Goal: Communication & Community: Answer question/provide support

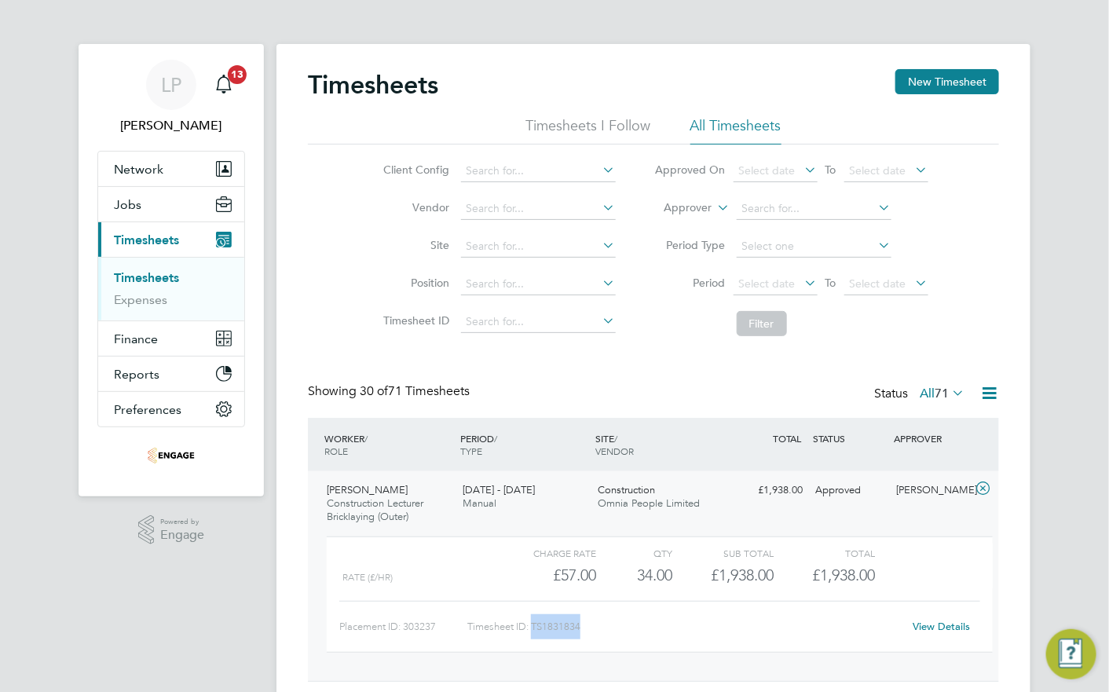
click at [723, 134] on li "All Timesheets" at bounding box center [735, 130] width 91 height 28
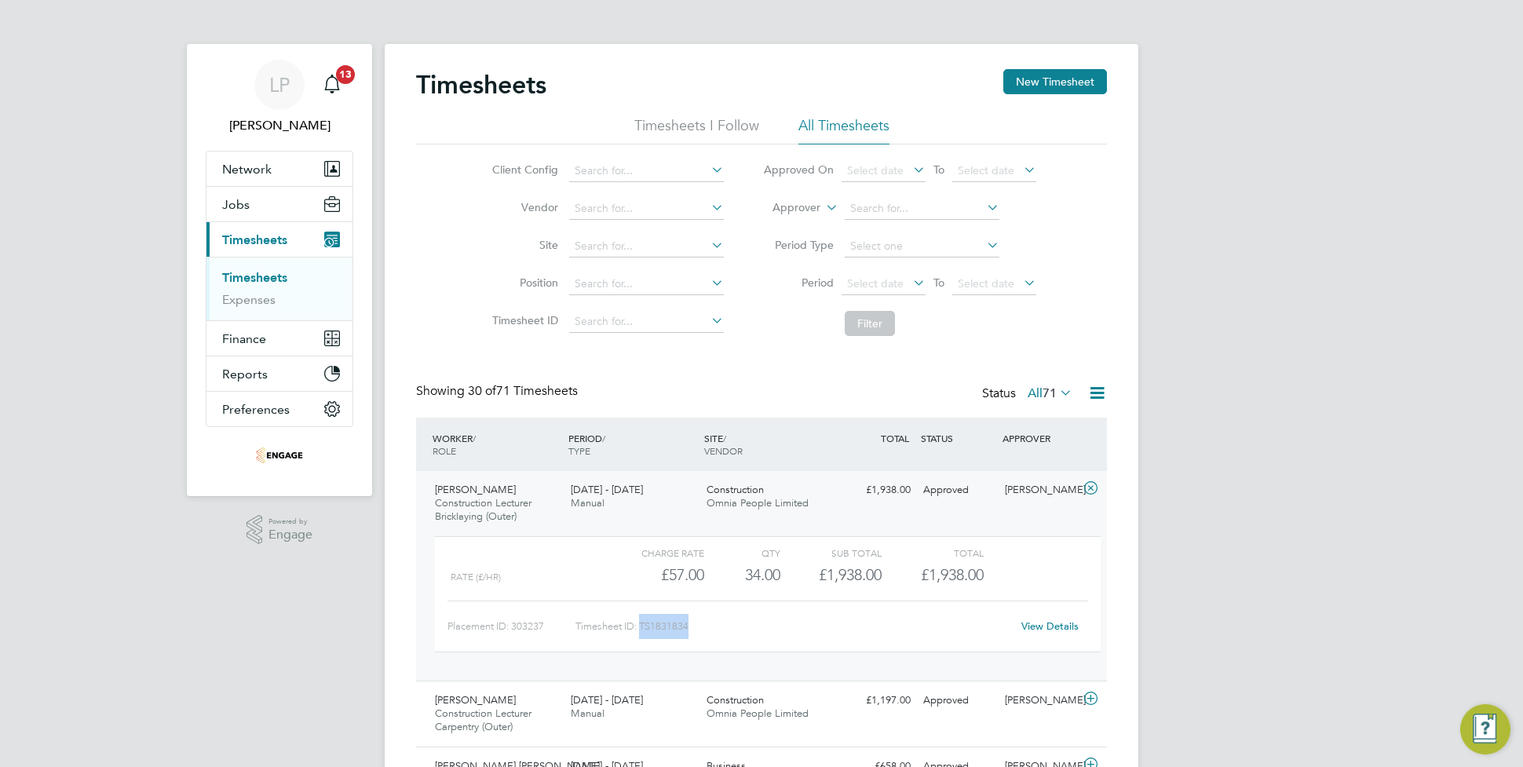
click at [276, 246] on span "Timesheets" at bounding box center [254, 239] width 65 height 15
click at [613, 493] on span "22 - 28 Sep 2025" at bounding box center [607, 489] width 72 height 13
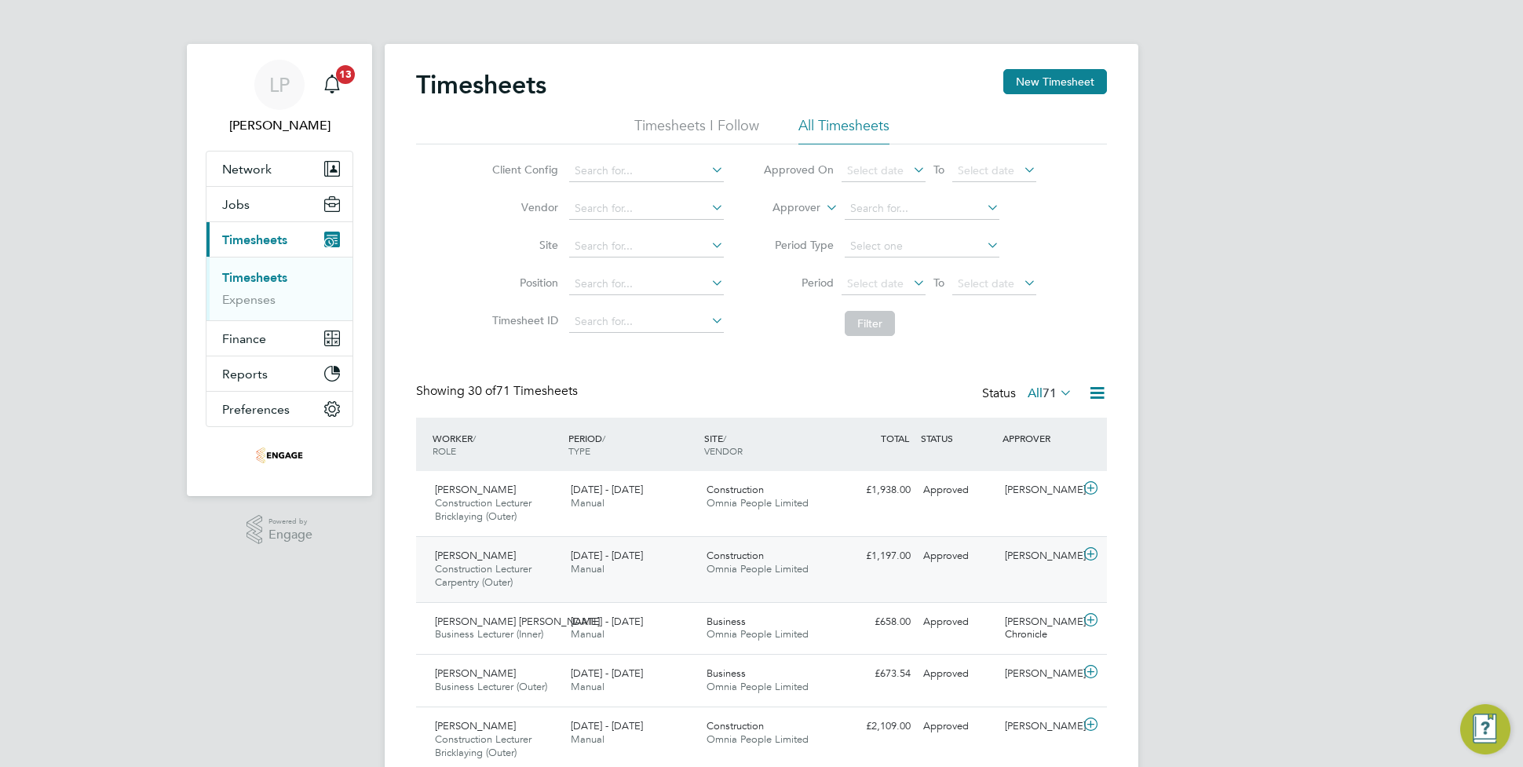
click at [622, 571] on div "22 - 28 Sep 2025 Manual" at bounding box center [633, 562] width 136 height 39
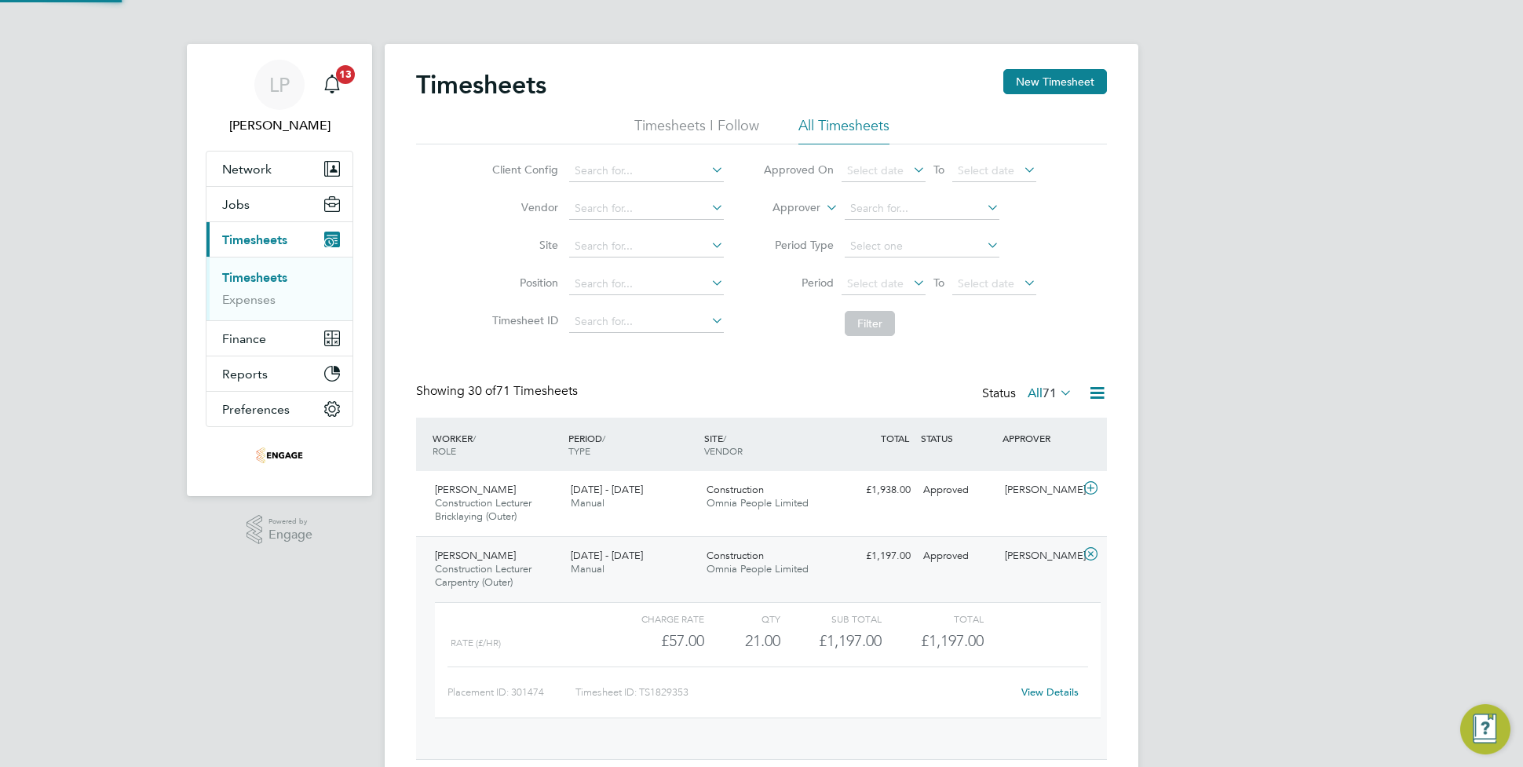
scroll to position [26, 153]
click at [248, 229] on button "Current page: Timesheets" at bounding box center [280, 239] width 146 height 35
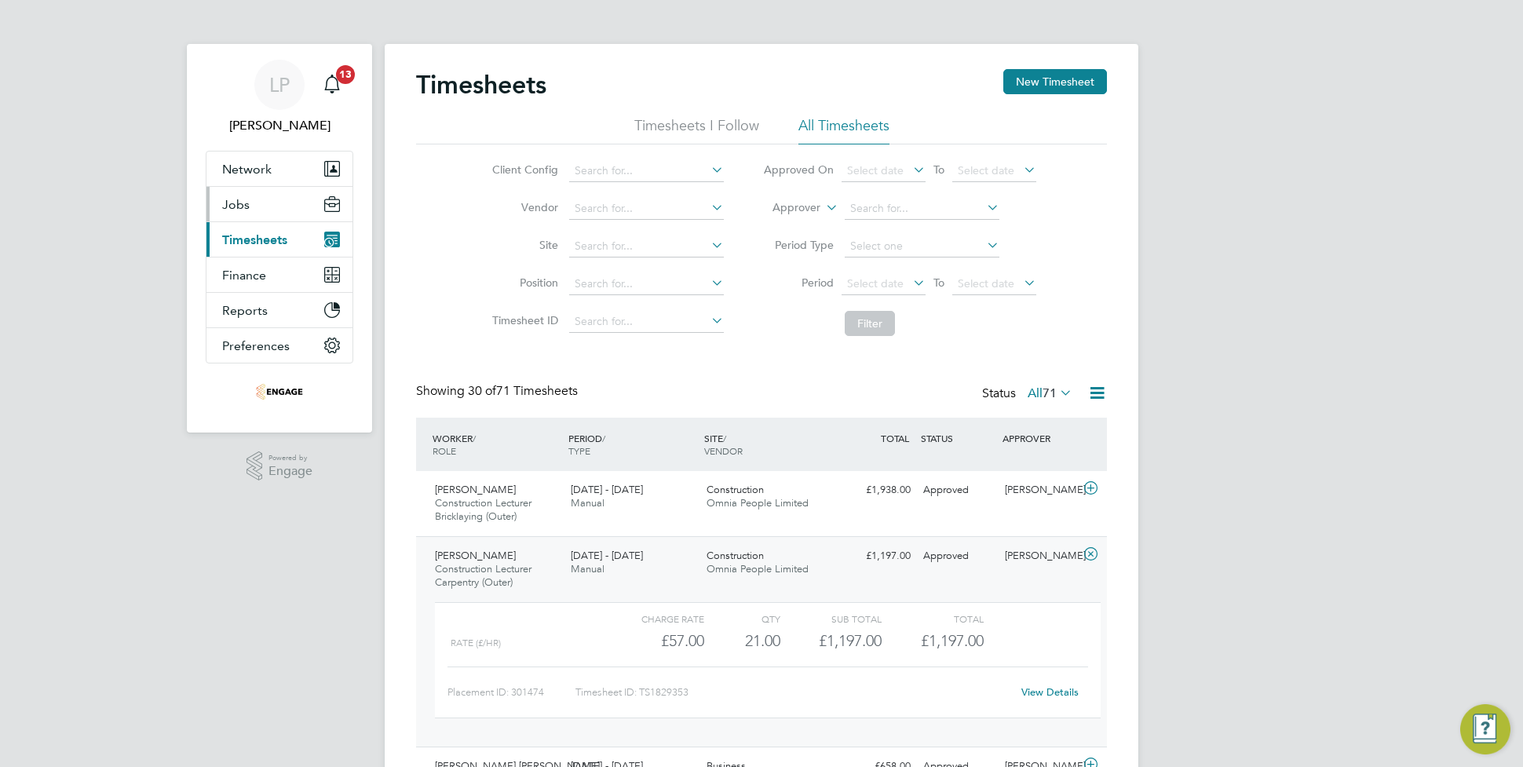
click at [255, 195] on button "Jobs" at bounding box center [280, 204] width 146 height 35
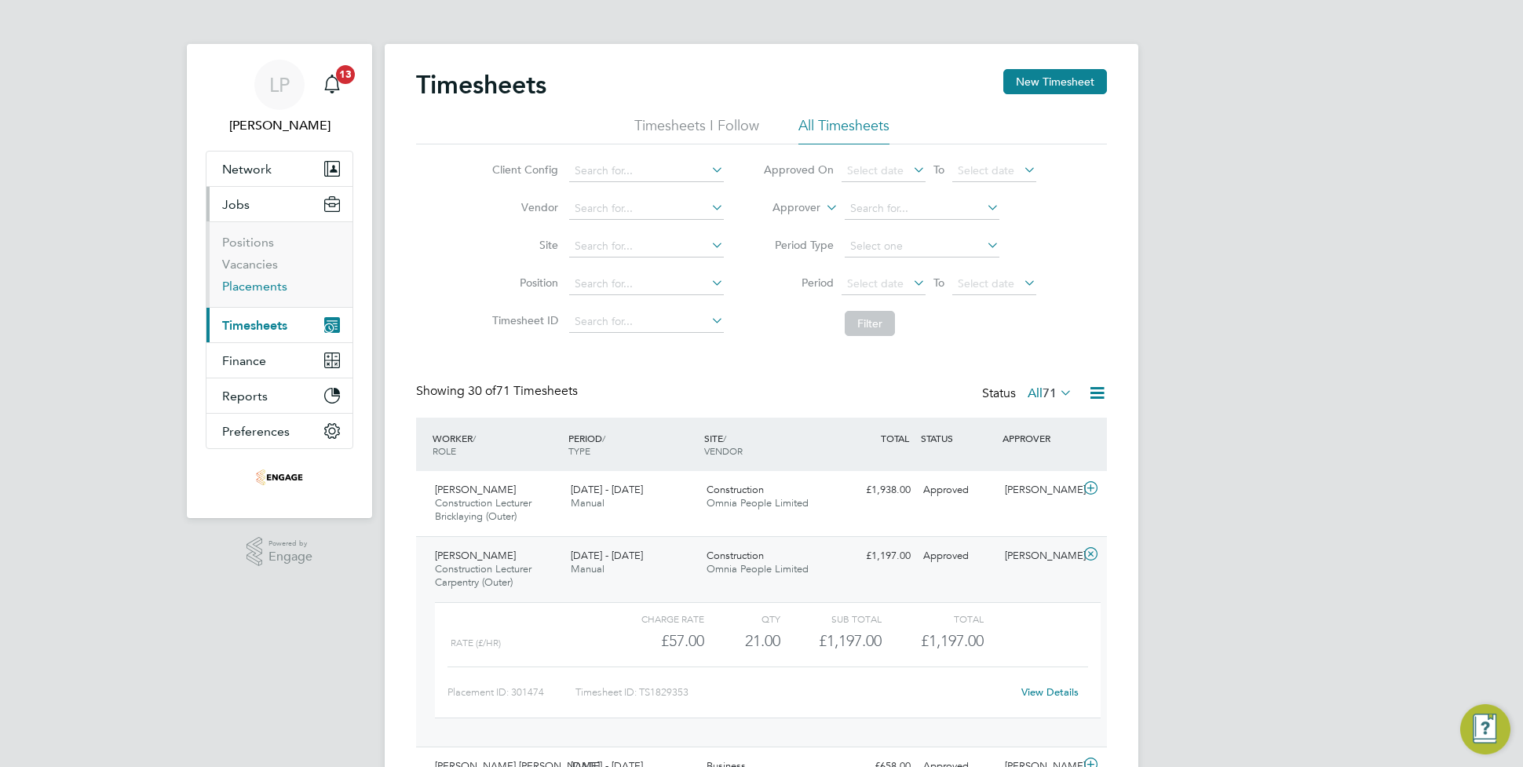
click at [252, 288] on link "Placements" at bounding box center [254, 286] width 65 height 15
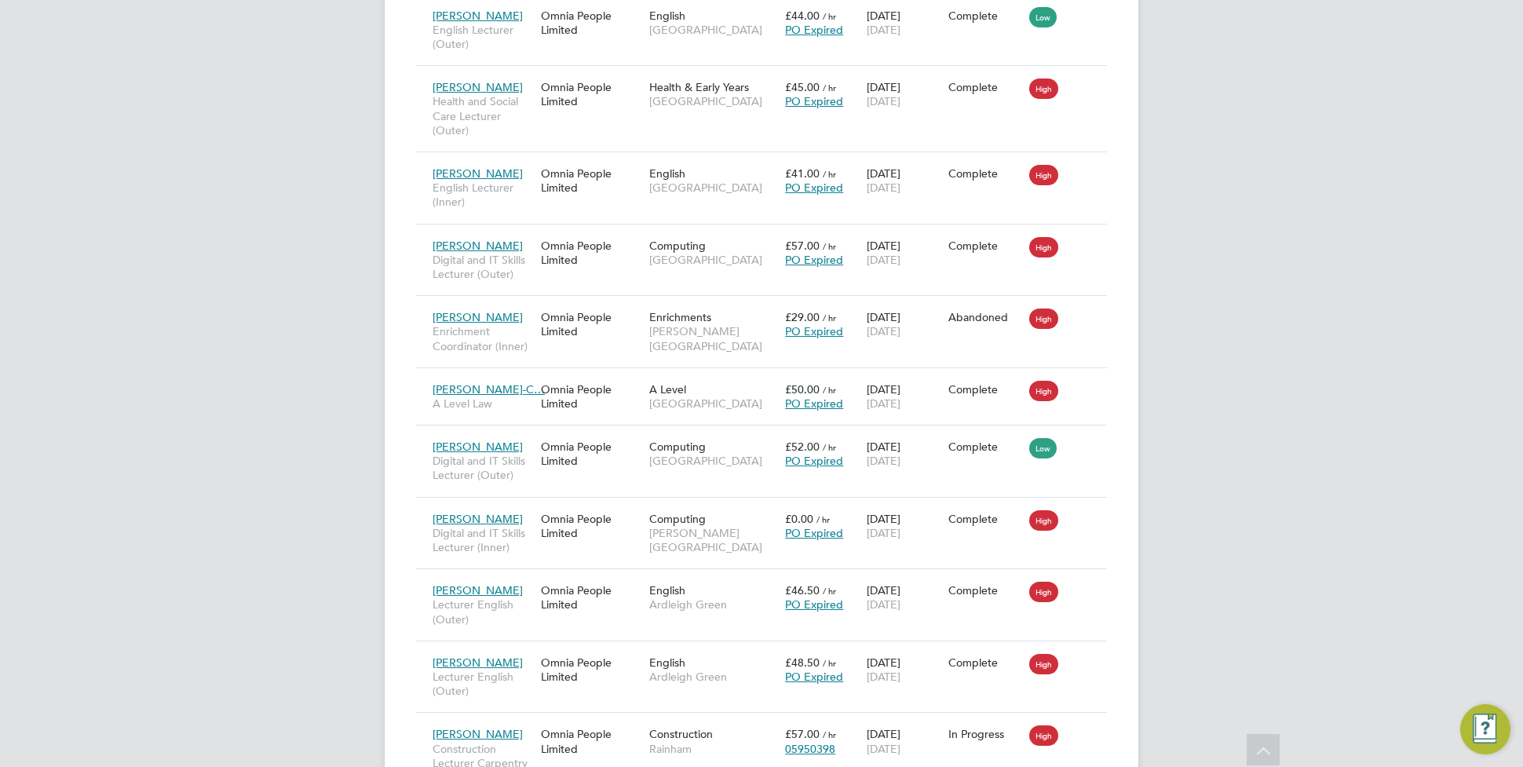
scroll to position [8, 8]
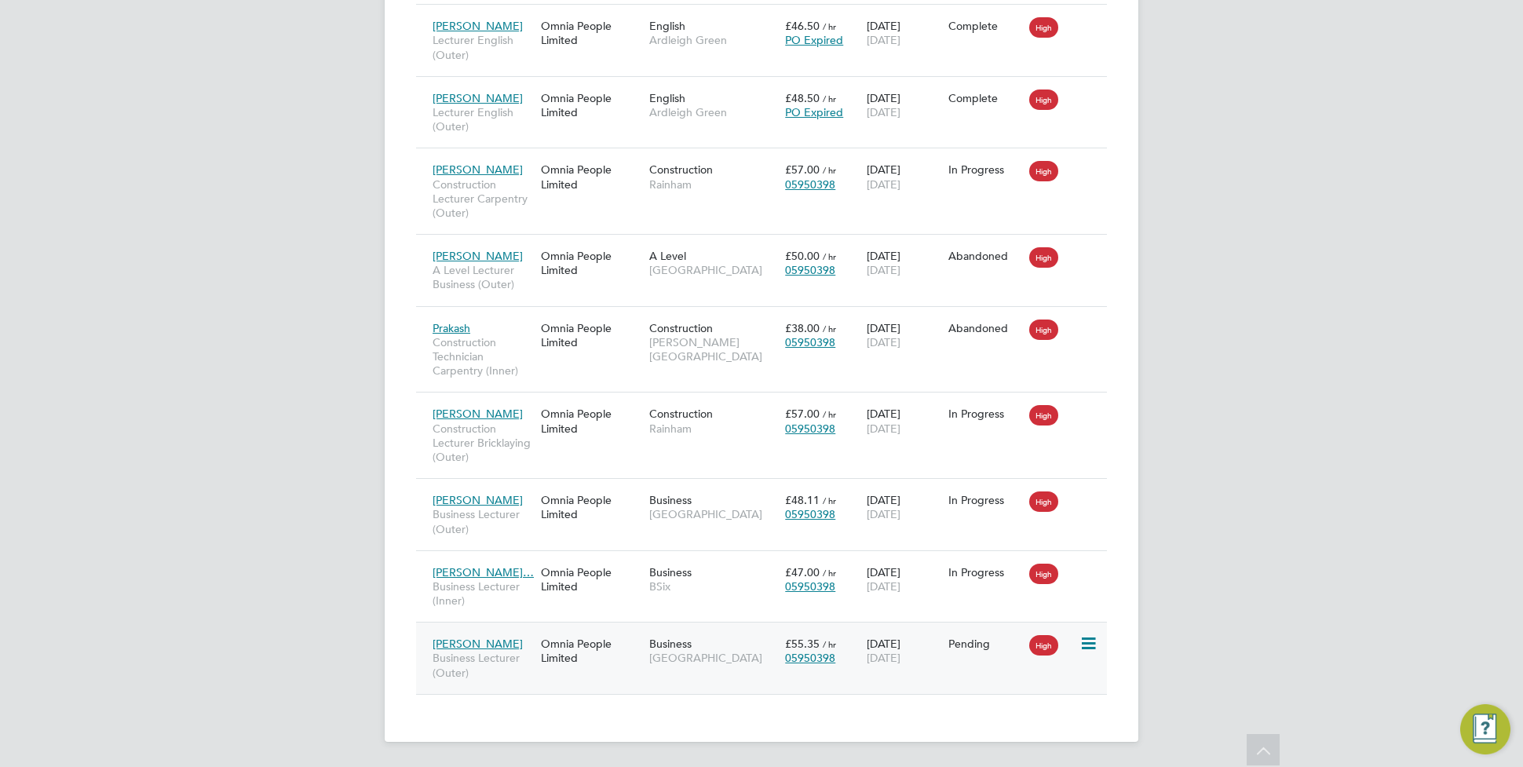
click at [543, 637] on div "Omnia People Limited" at bounding box center [591, 651] width 108 height 44
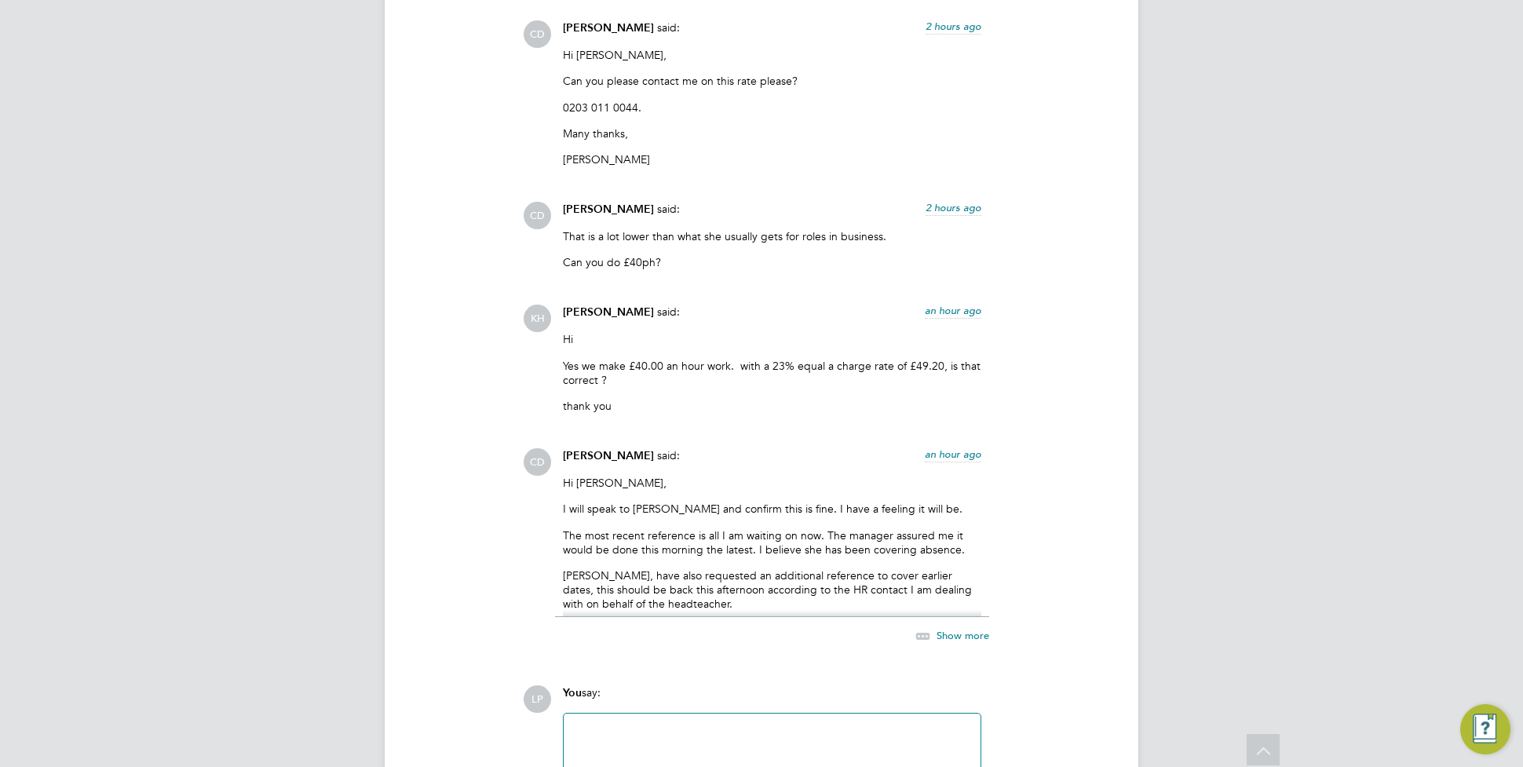
scroll to position [3919, 0]
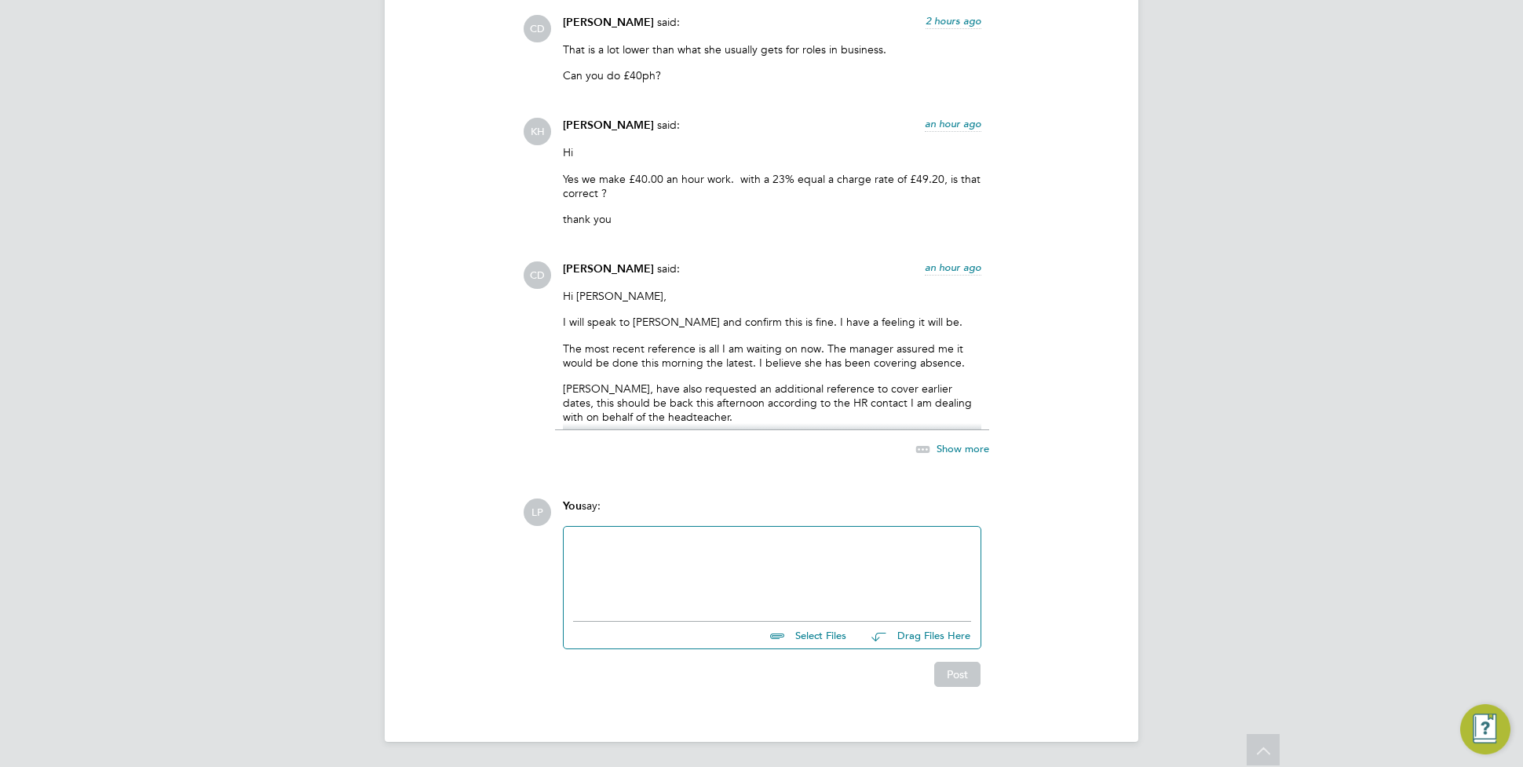
click at [670, 371] on div "Hi [PERSON_NAME], I will speak to [PERSON_NAME] and confirm this is fine. I hav…" at bounding box center [772, 359] width 419 height 141
drag, startPoint x: 676, startPoint y: 346, endPoint x: 848, endPoint y: 357, distance: 172.3
click at [848, 357] on p "The most recent reference is all I am waiting on now. The manager assured me it…" at bounding box center [772, 356] width 419 height 28
drag, startPoint x: 848, startPoint y: 357, endPoint x: 763, endPoint y: 465, distance: 137.5
click at [833, 358] on p "The most recent reference is all I am waiting on now. The manager assured me it…" at bounding box center [772, 356] width 419 height 28
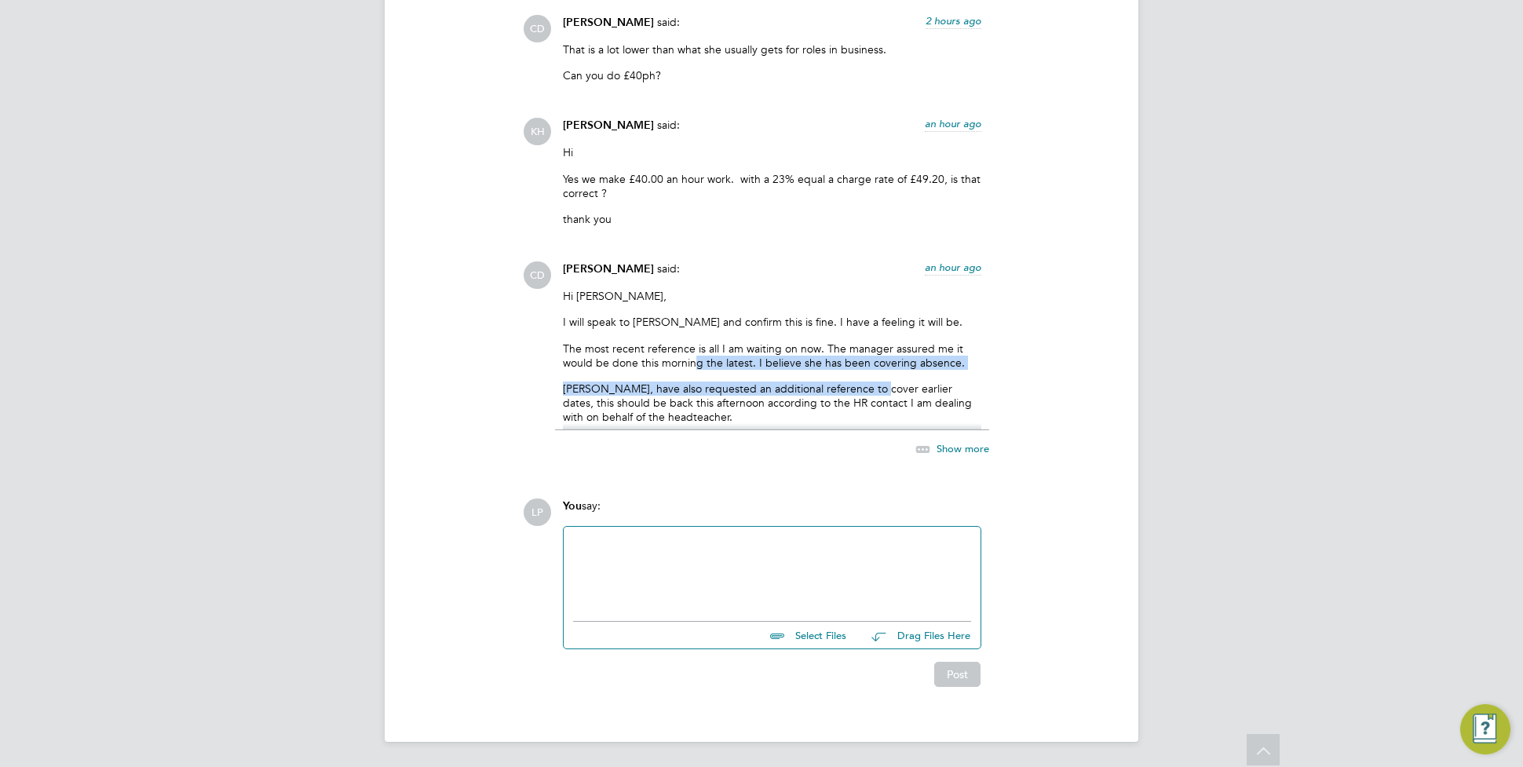
drag, startPoint x: 695, startPoint y: 367, endPoint x: 869, endPoint y: 382, distance: 174.3
click at [869, 382] on div "Hi [PERSON_NAME], I will speak to [PERSON_NAME] and confirm this is fine. I hav…" at bounding box center [772, 359] width 419 height 141
drag, startPoint x: 869, startPoint y: 383, endPoint x: 708, endPoint y: 568, distance: 244.4
click at [708, 568] on div at bounding box center [772, 570] width 398 height 68
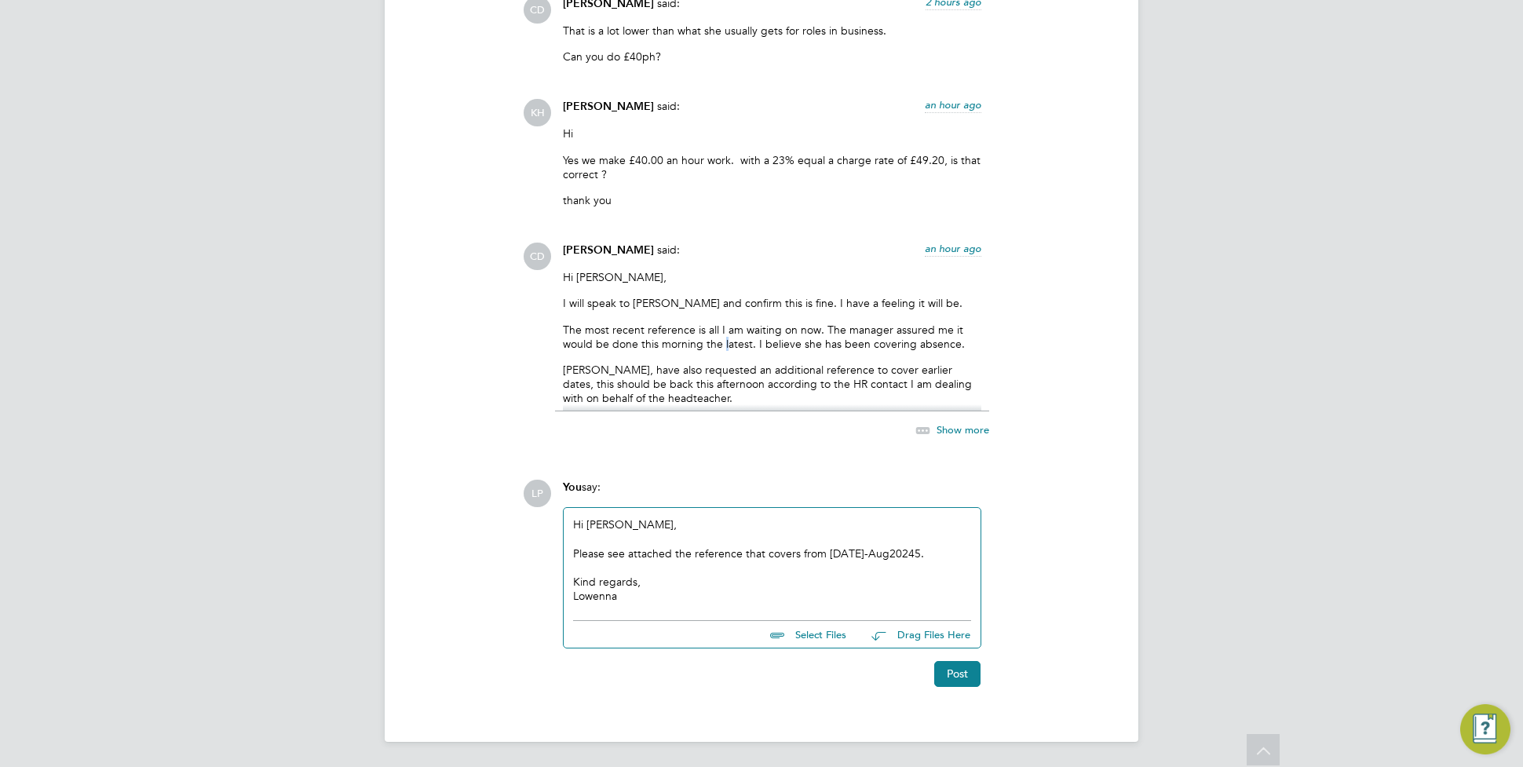
click at [725, 338] on p "The most recent reference is all I am waiting on now. The manager assured me it…" at bounding box center [772, 337] width 419 height 28
drag, startPoint x: 637, startPoint y: 523, endPoint x: 552, endPoint y: 522, distance: 84.8
click at [552, 522] on div "LP You say: Hi [PERSON_NAME], Please see attached the reference that covers fro…" at bounding box center [815, 583] width 584 height 207
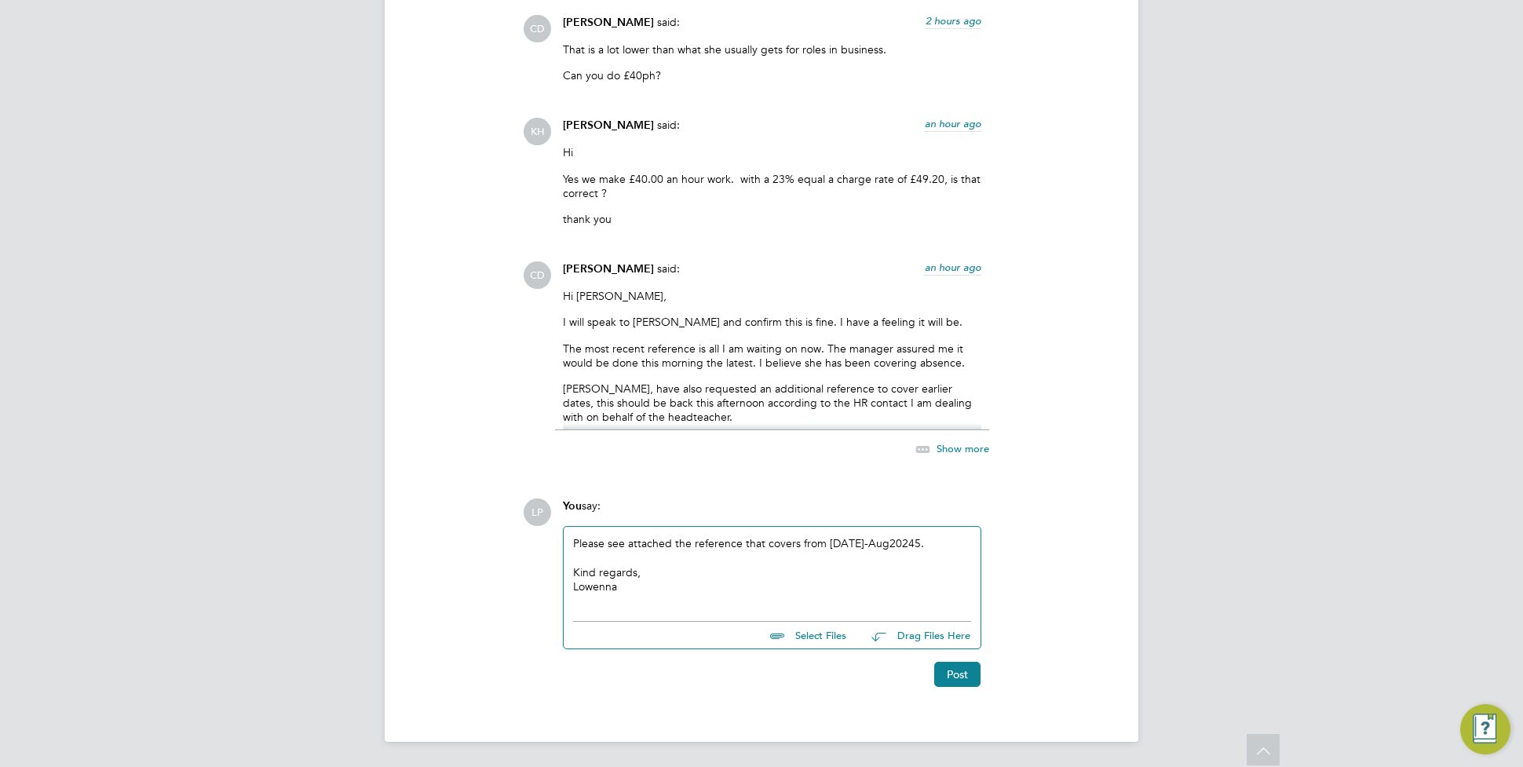
click at [838, 547] on div "Please see attached the reference that covers from [DATE]-Aug20245." at bounding box center [772, 543] width 398 height 14
click at [826, 631] on input "file" at bounding box center [854, 633] width 236 height 22
type input "C:\fakepath\Reference.[PERSON_NAME][DOMAIN_NAME] Mark's [GEOGRAPHIC_DATA][DEMOG…"
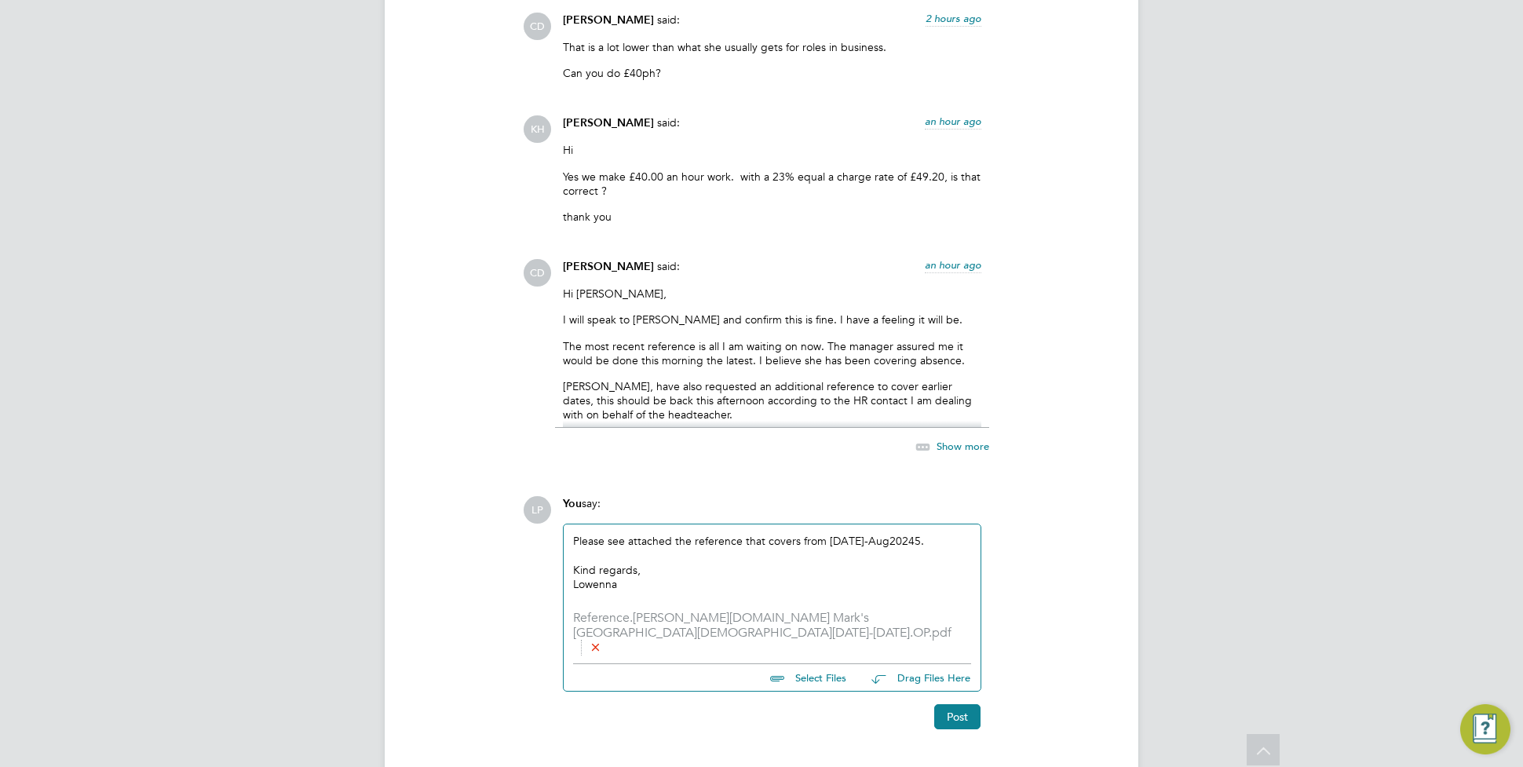
click at [919, 543] on div "Please see attached the reference that covers from [DATE]-Aug20245." at bounding box center [772, 541] width 398 height 14
click at [711, 555] on div at bounding box center [772, 555] width 398 height 14
click at [931, 546] on div "Please see attached the reference that covers from [DATE]-[DATE]." at bounding box center [772, 541] width 398 height 14
click at [946, 591] on div "Lowenna" at bounding box center [772, 598] width 398 height 14
click at [959, 708] on button "Post" at bounding box center [958, 720] width 46 height 25
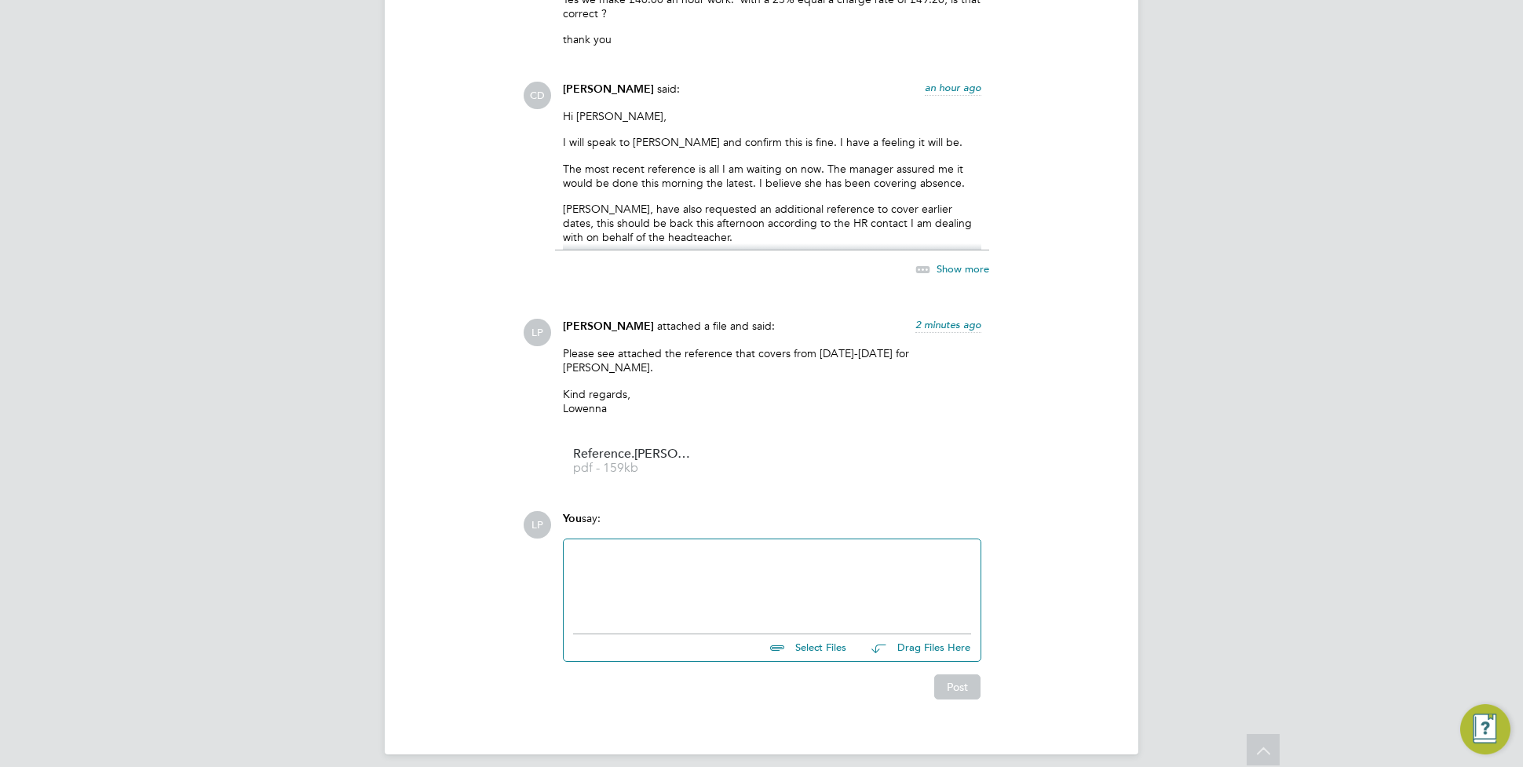
scroll to position [3704, 0]
